Goal: Transaction & Acquisition: Book appointment/travel/reservation

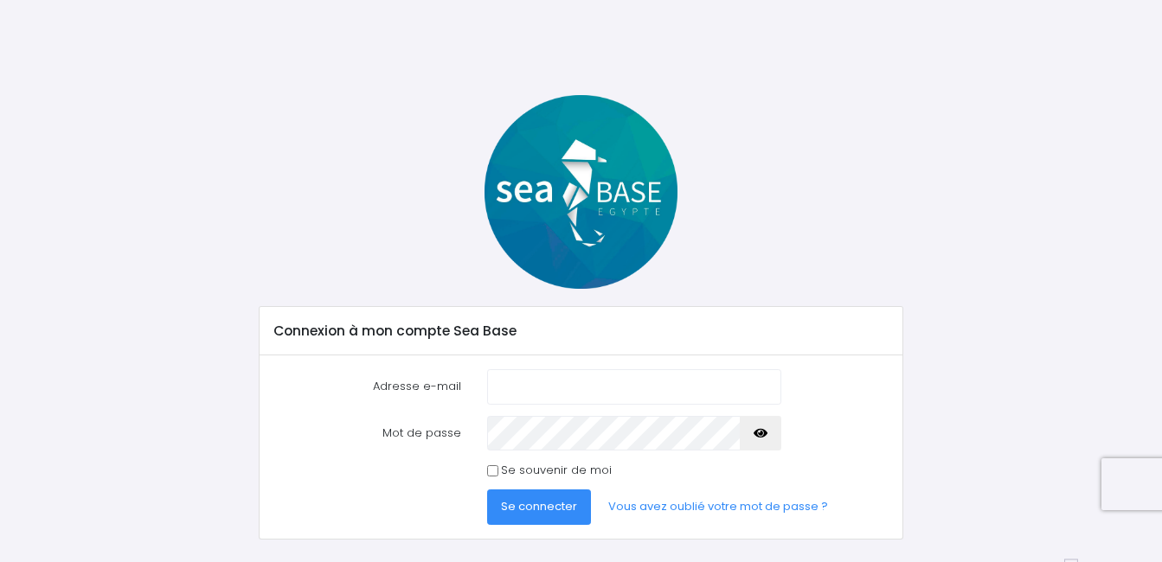
click at [568, 386] on input "Adresse e-mail" at bounding box center [634, 386] width 294 height 35
type input "J"
type input "jeremyaltadill@gmail.com"
click at [554, 499] on span "Se connecter" at bounding box center [539, 506] width 76 height 16
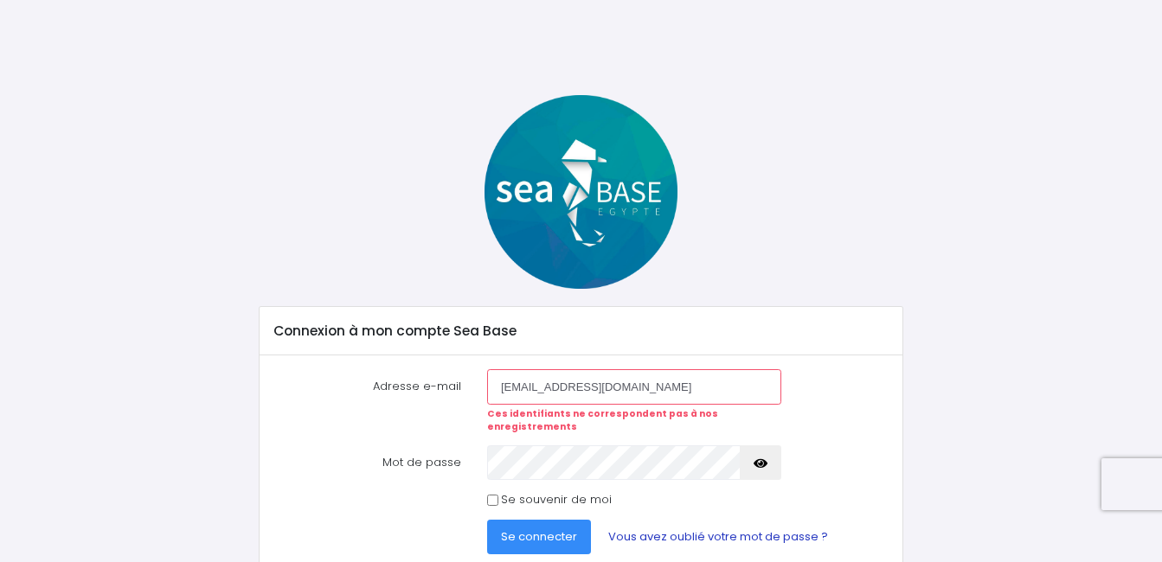
click at [716, 520] on link "Vous avez oublié votre mot de passe ?" at bounding box center [717, 537] width 247 height 35
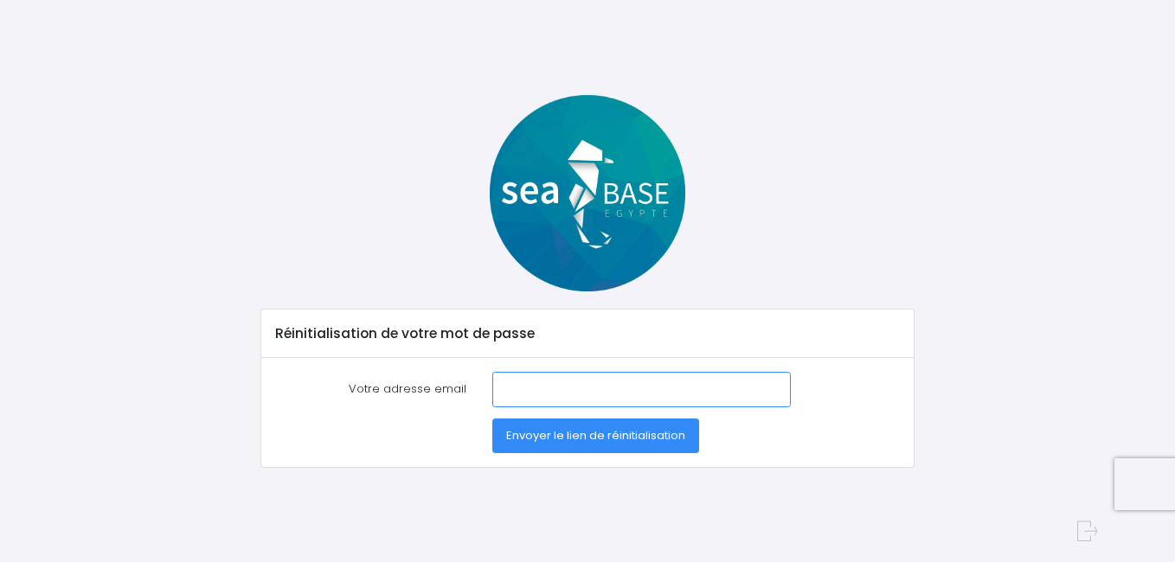
click at [584, 401] on input "Votre adresse email" at bounding box center [641, 389] width 299 height 35
type input "[EMAIL_ADDRESS][DOMAIN_NAME]"
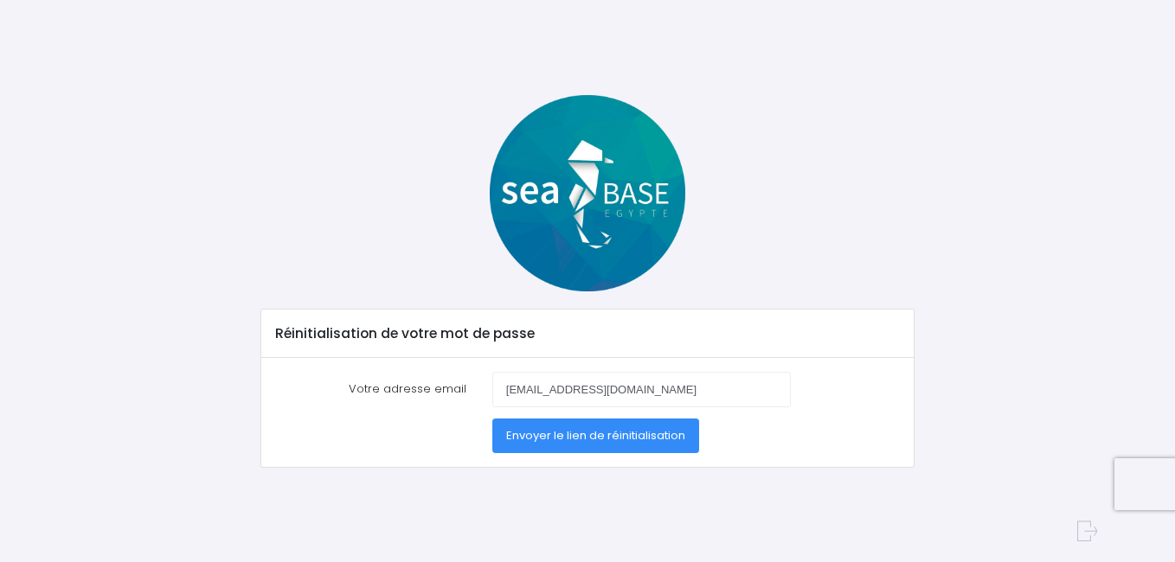
click at [585, 449] on button "Envoyer le lien de réinitialisation" at bounding box center [595, 436] width 207 height 35
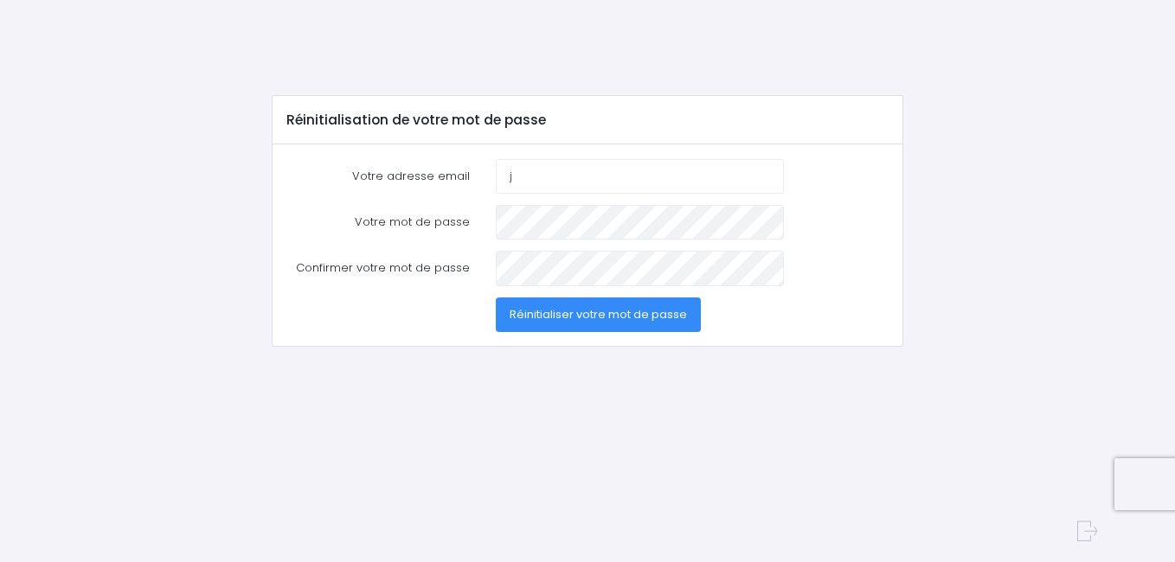
type input "[EMAIL_ADDRESS][DOMAIN_NAME]"
click at [607, 318] on span "Réinitialiser votre mot de passe" at bounding box center [598, 314] width 177 height 16
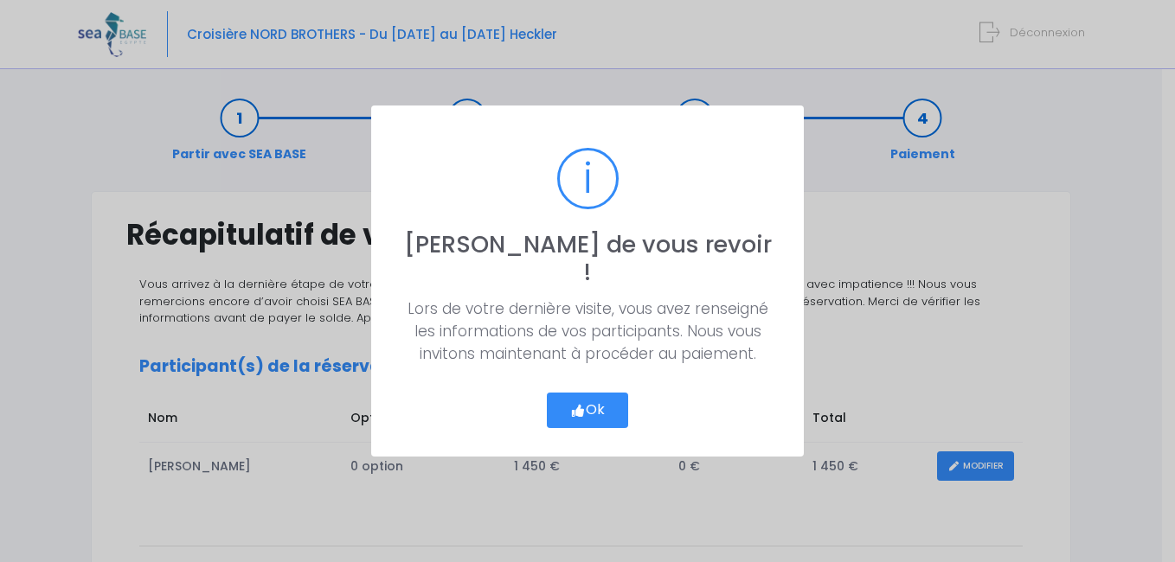
click at [601, 399] on button "Ok" at bounding box center [587, 411] width 81 height 36
click at [582, 393] on button "Ok" at bounding box center [587, 411] width 81 height 36
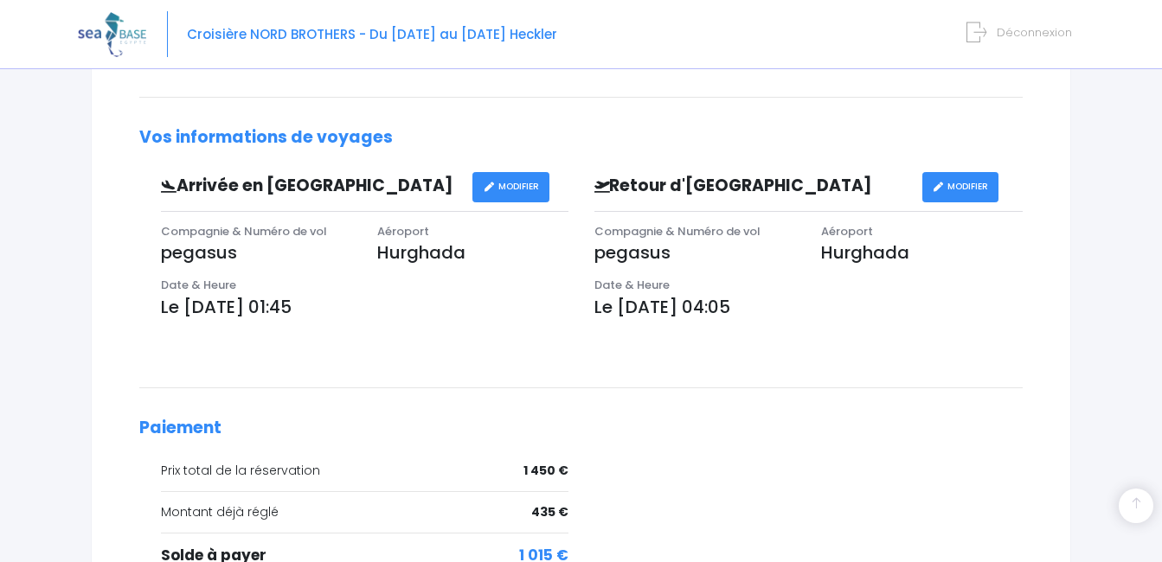
scroll to position [594, 0]
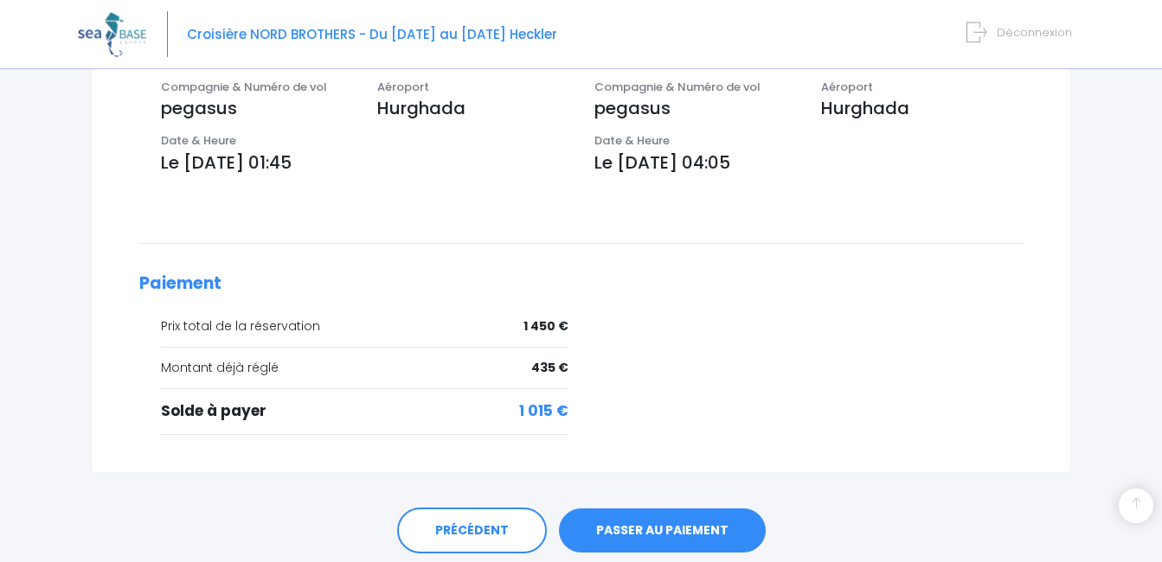
click at [731, 517] on link "PASSER AU PAIEMENT" at bounding box center [662, 531] width 207 height 45
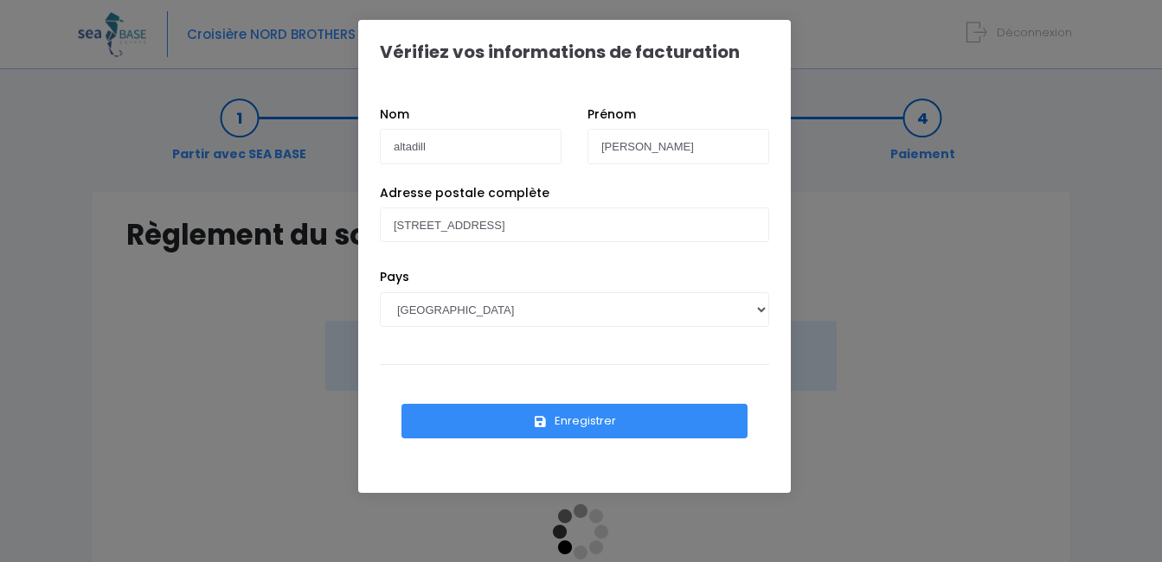
click at [597, 424] on button "Enregistrer" at bounding box center [574, 421] width 346 height 35
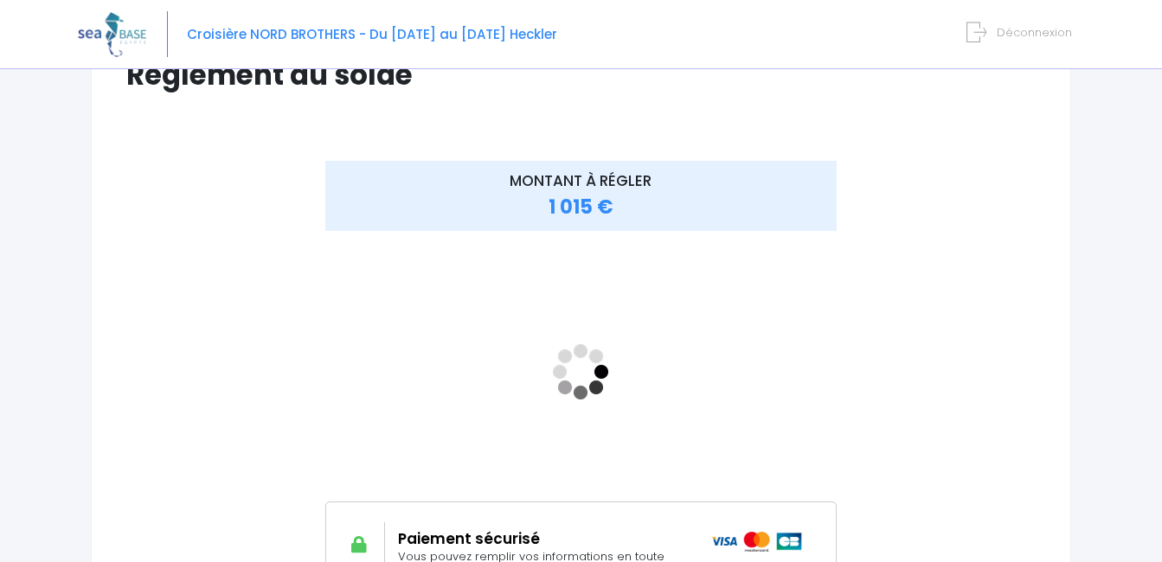
scroll to position [155, 0]
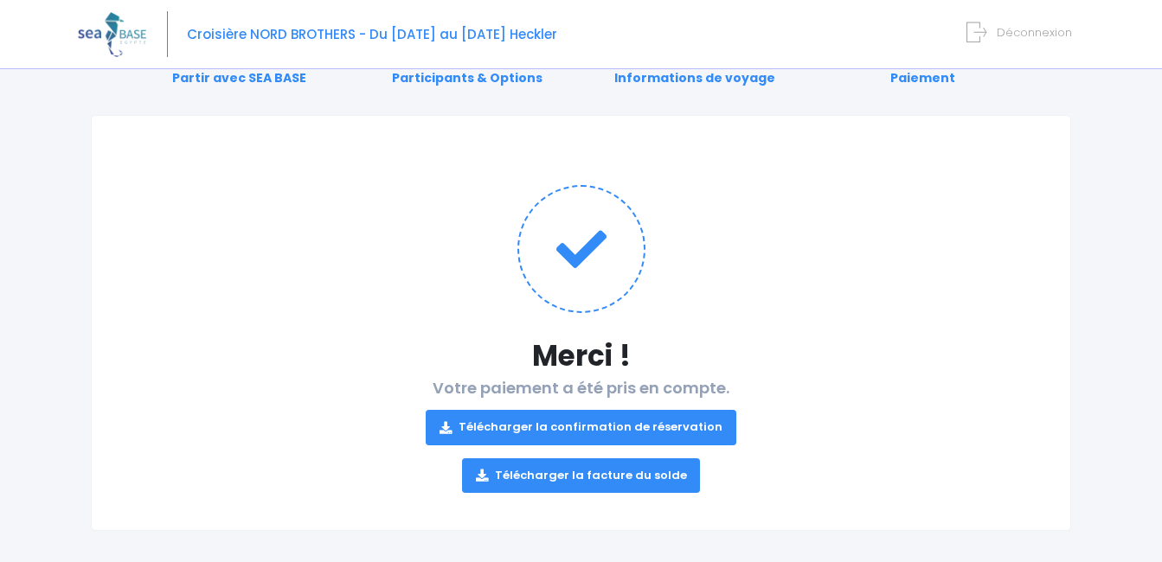
scroll to position [88, 0]
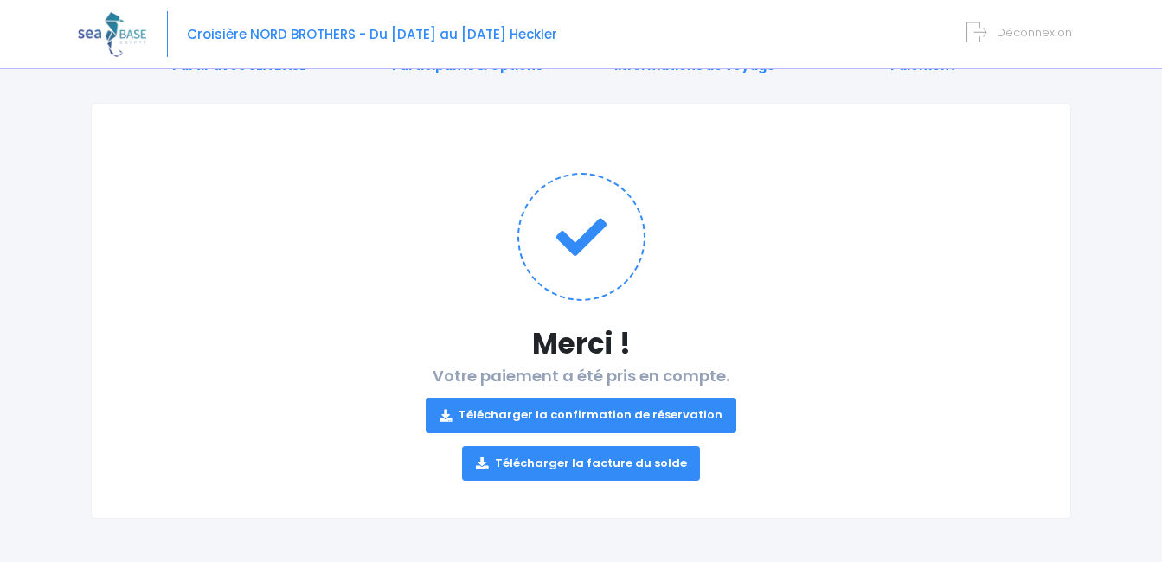
click at [638, 466] on link "Télécharger la facture du solde" at bounding box center [581, 463] width 239 height 35
click at [658, 406] on link "Télécharger la confirmation de réservation" at bounding box center [581, 415] width 311 height 35
